Goal: Find specific page/section: Find specific page/section

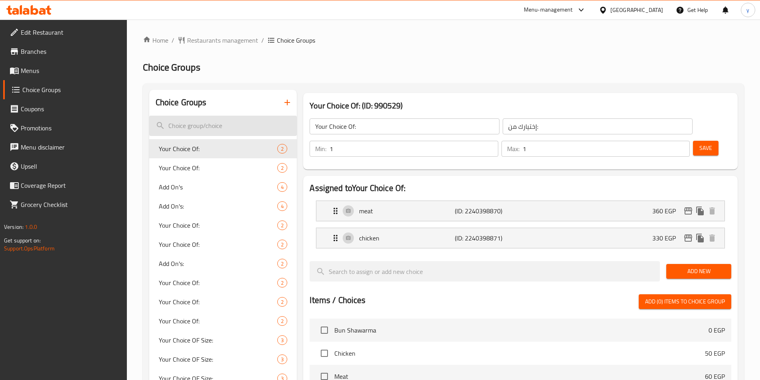
click at [192, 130] on input "search" at bounding box center [223, 126] width 148 height 20
paste input "Your Choice Of:"
type input "Your Choice Of:"
click at [213, 149] on span "Your Choice Of:" at bounding box center [206, 149] width 95 height 10
click at [203, 164] on span "Your Choice Of:" at bounding box center [206, 168] width 95 height 10
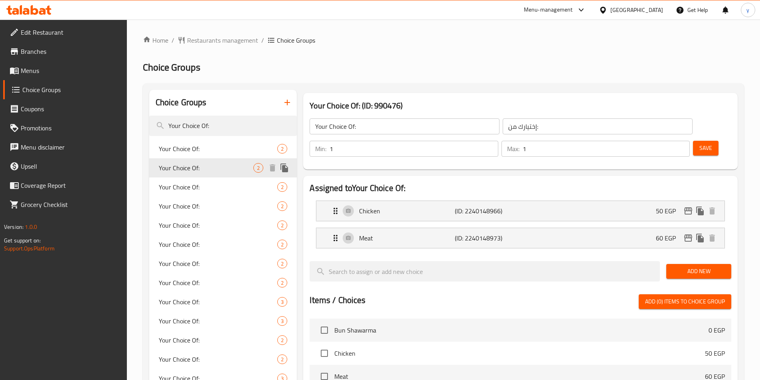
click at [201, 176] on div "Your Choice Of: 2" at bounding box center [223, 167] width 148 height 19
click at [186, 188] on span "Your Choice Of:" at bounding box center [206, 187] width 95 height 10
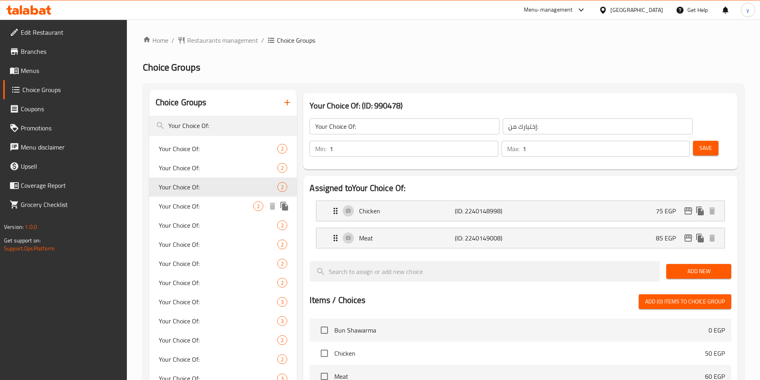
click at [185, 203] on span "Your Choice Of:" at bounding box center [206, 206] width 95 height 10
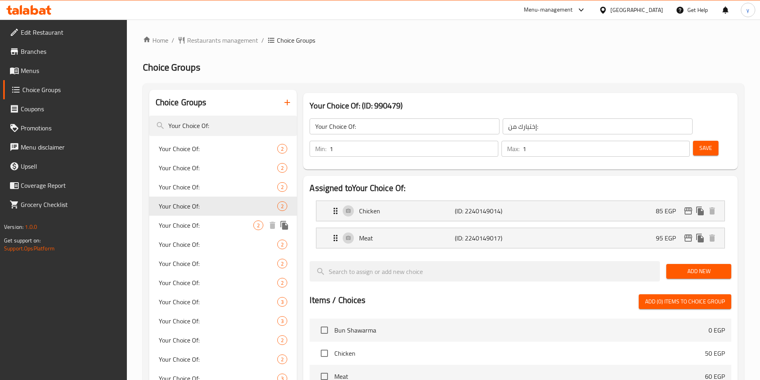
click at [182, 224] on span "Your Choice Of:" at bounding box center [206, 225] width 95 height 10
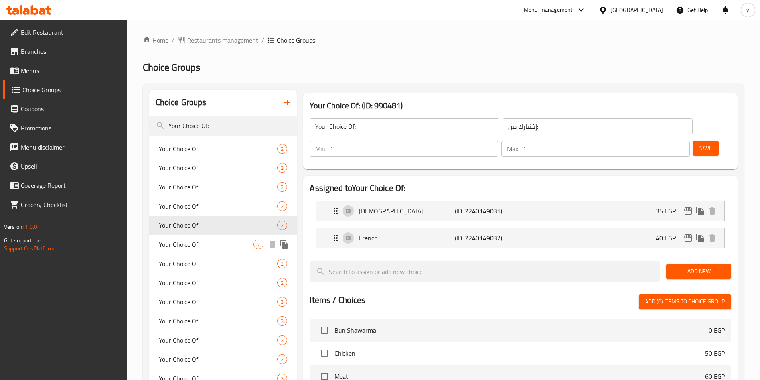
click at [176, 242] on span "Your Choice Of:" at bounding box center [206, 245] width 95 height 10
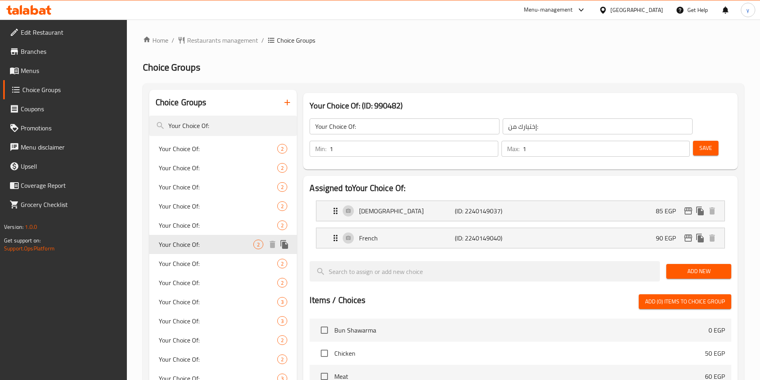
scroll to position [40, 0]
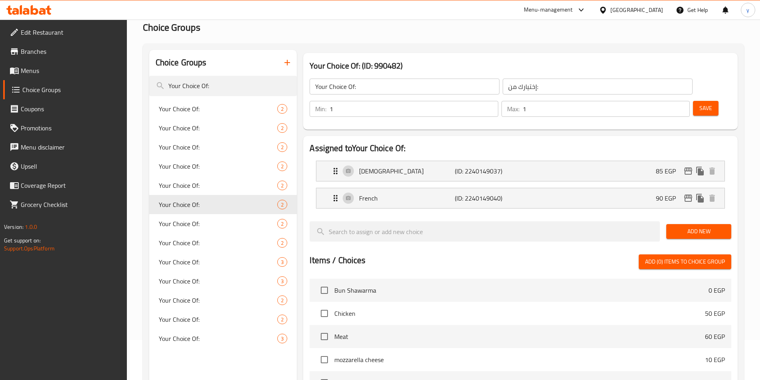
click at [182, 342] on span "Your Choice Of:" at bounding box center [218, 339] width 119 height 10
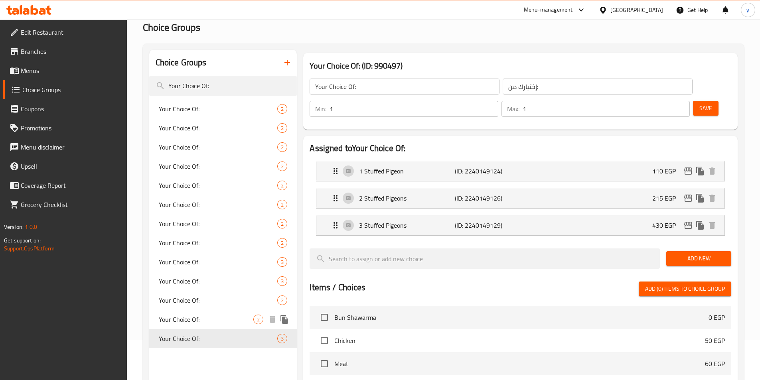
click at [182, 321] on span "Your Choice Of:" at bounding box center [206, 320] width 95 height 10
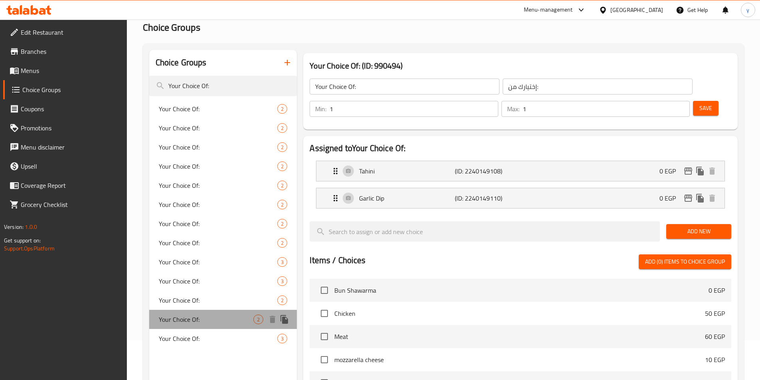
click at [194, 320] on span "Your Choice Of:" at bounding box center [206, 320] width 95 height 10
click at [193, 301] on span "Your Choice Of:" at bounding box center [206, 300] width 95 height 10
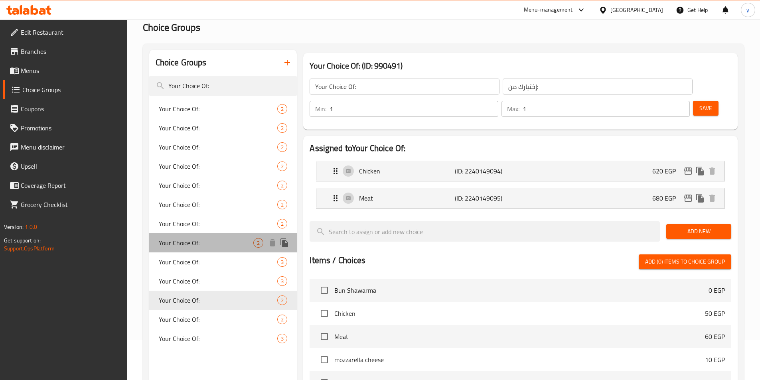
click at [195, 246] on span "Your Choice Of:" at bounding box center [206, 243] width 95 height 10
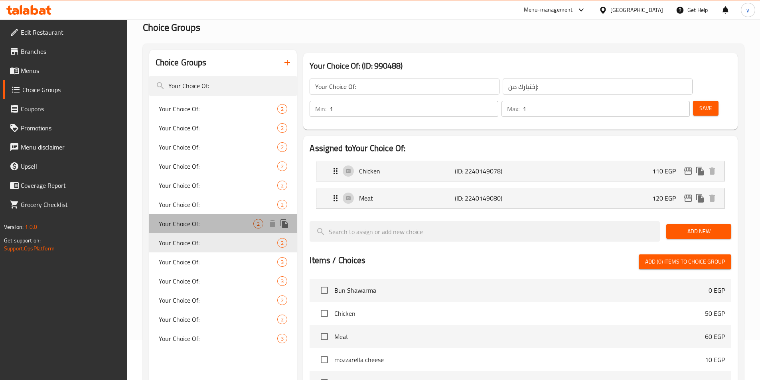
click at [193, 221] on span "Your Choice Of:" at bounding box center [206, 224] width 95 height 10
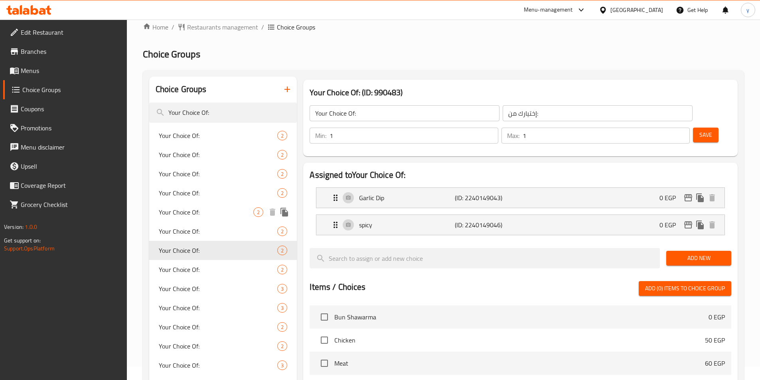
scroll to position [0, 0]
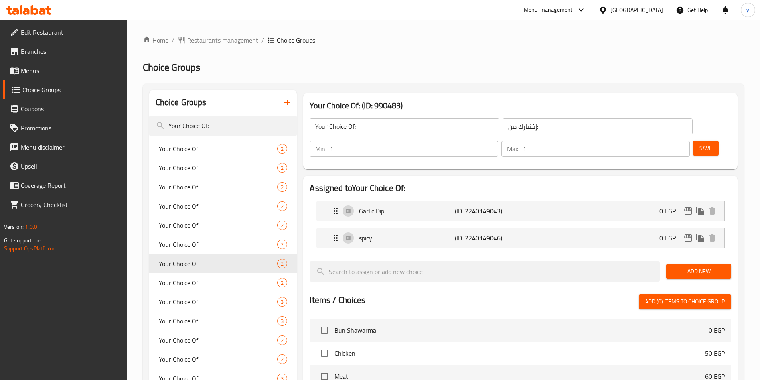
click at [191, 41] on span "Restaurants management" at bounding box center [222, 40] width 71 height 10
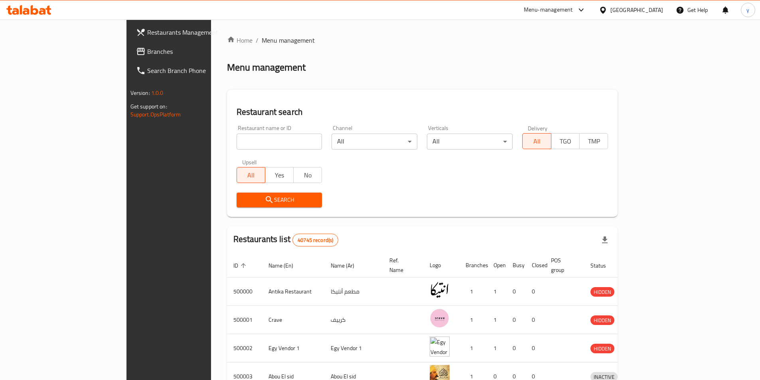
click at [130, 45] on link "Branches" at bounding box center [192, 51] width 124 height 19
